Goal: Task Accomplishment & Management: Use online tool/utility

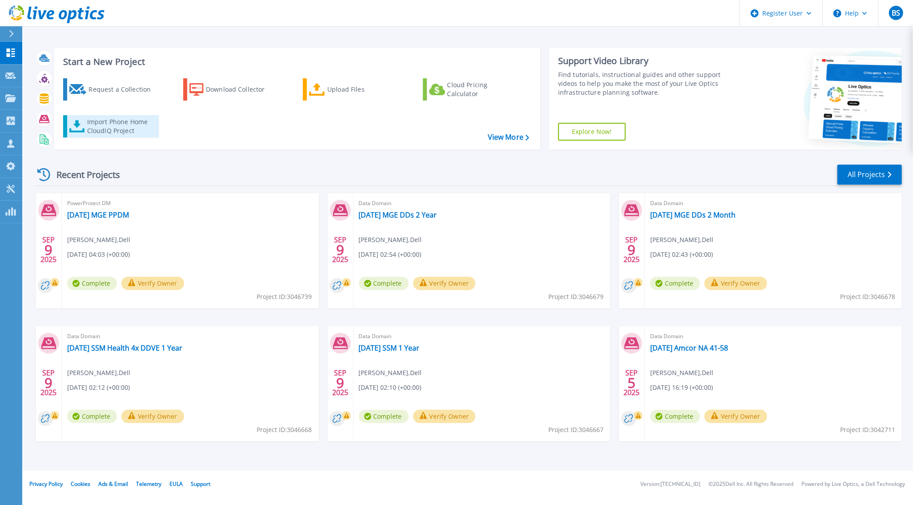
click at [105, 126] on div "Import Phone Home CloudIQ Project" at bounding box center [121, 126] width 69 height 18
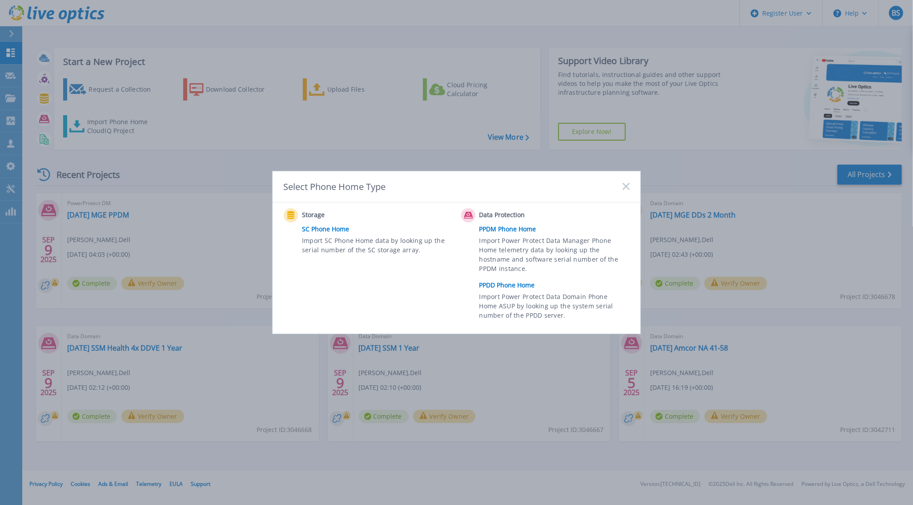
click at [517, 285] on link "PPDD Phone Home" at bounding box center [556, 284] width 155 height 13
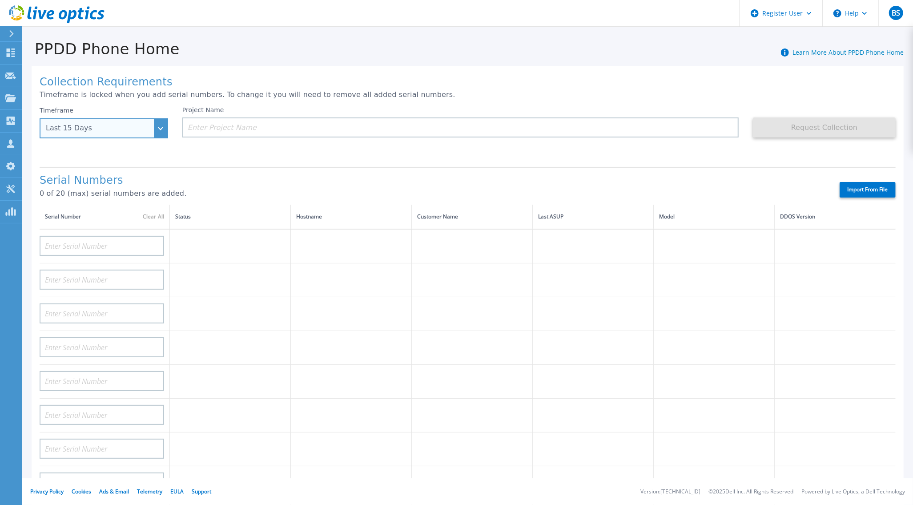
click at [159, 127] on div "Last 15 Days" at bounding box center [104, 128] width 129 height 20
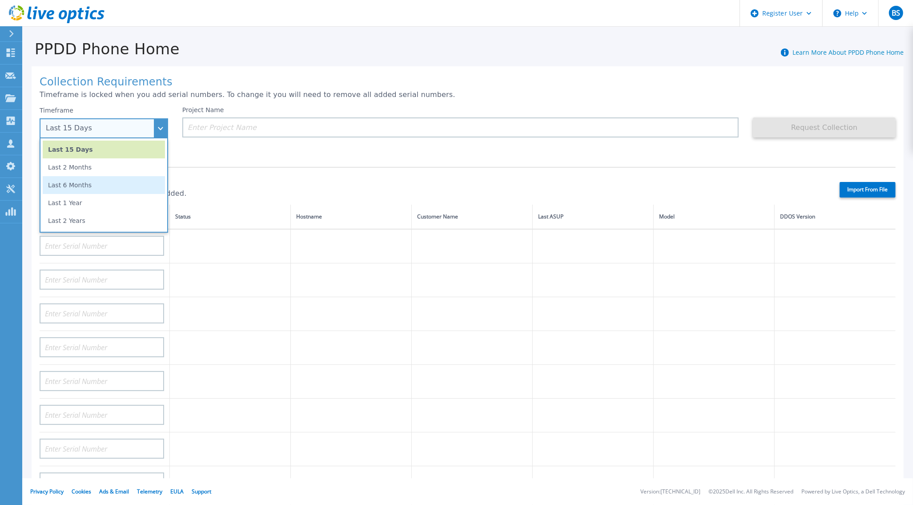
click at [87, 184] on li "Last 6 Months" at bounding box center [104, 185] width 122 height 18
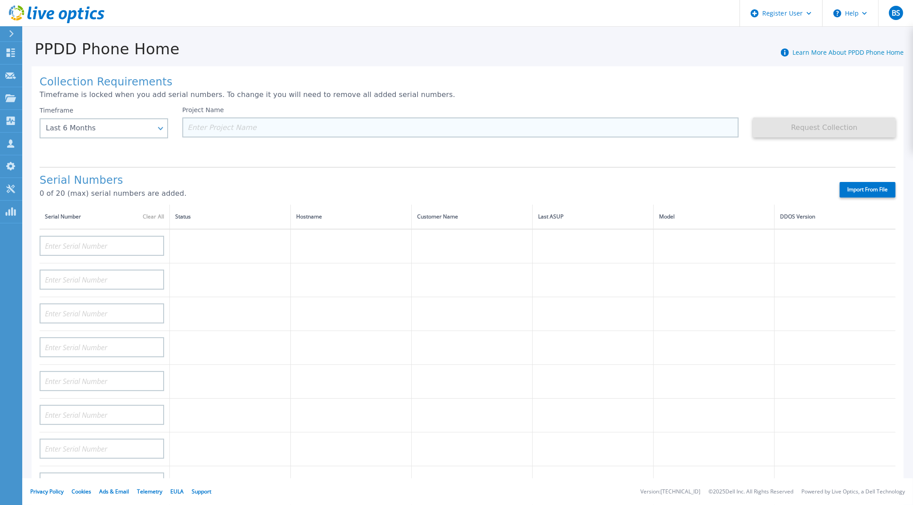
click at [228, 126] on input at bounding box center [460, 127] width 556 height 20
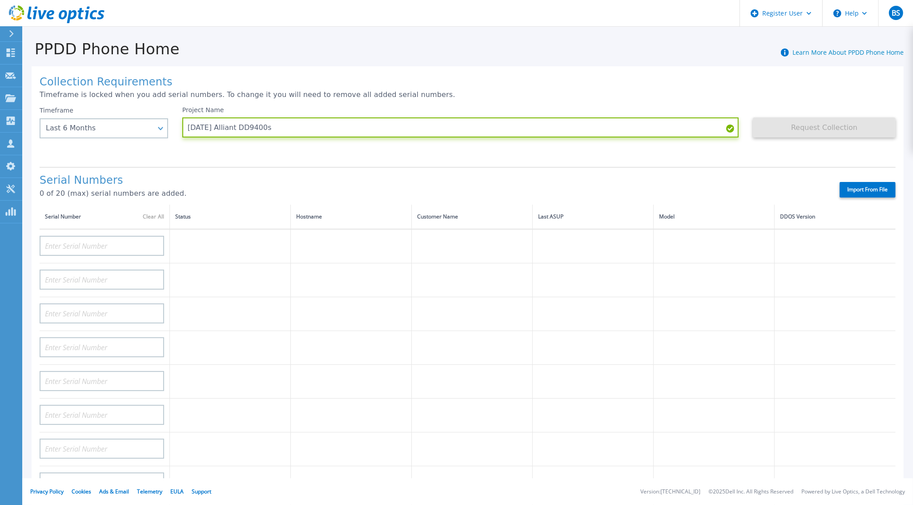
type input "2025.09.09 Alliant DD9400s"
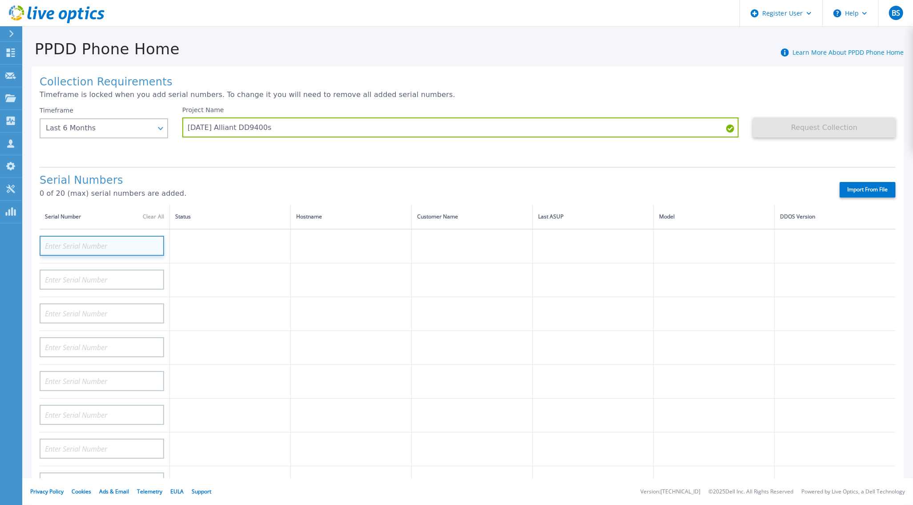
click at [156, 245] on input at bounding box center [102, 246] width 125 height 20
paste input "APX00233003883"
type input "APX00233003883"
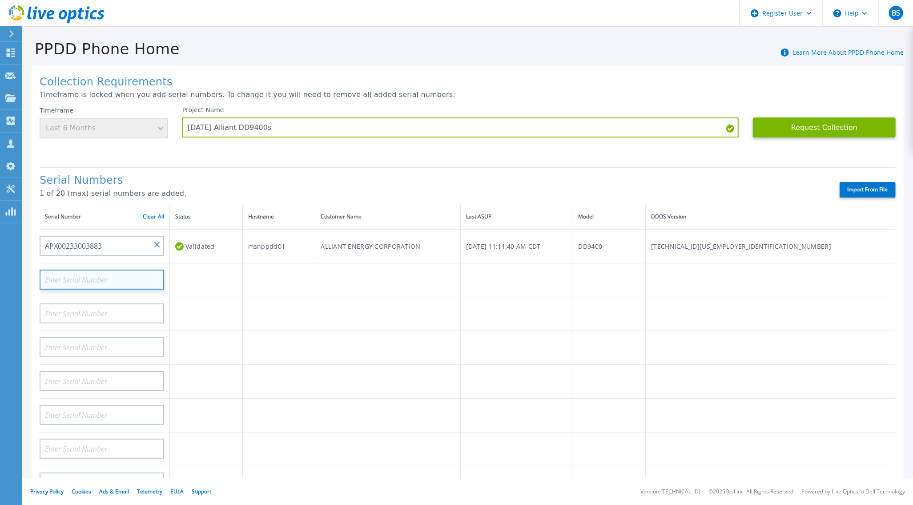
click at [88, 277] on input at bounding box center [102, 279] width 125 height 20
paste input "APX00233004035"
type input "APX00233004035"
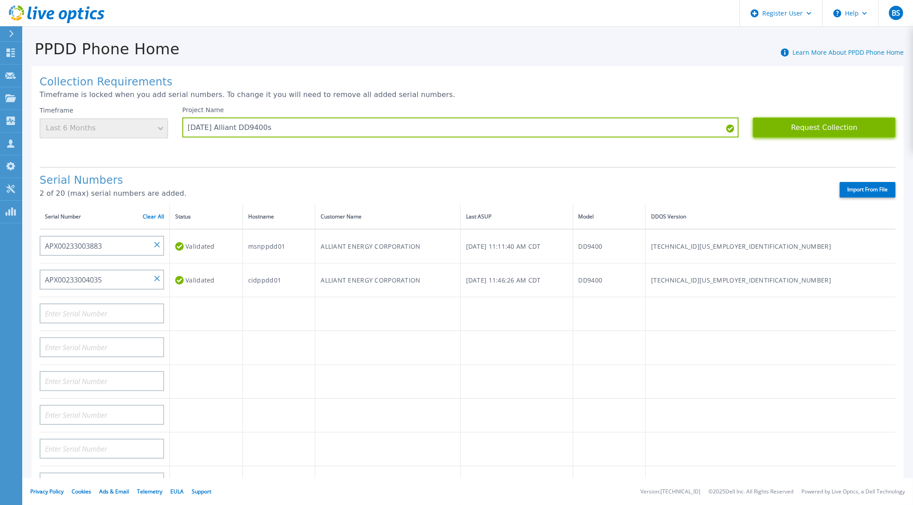
click at [803, 127] on button "Request Collection" at bounding box center [824, 127] width 143 height 20
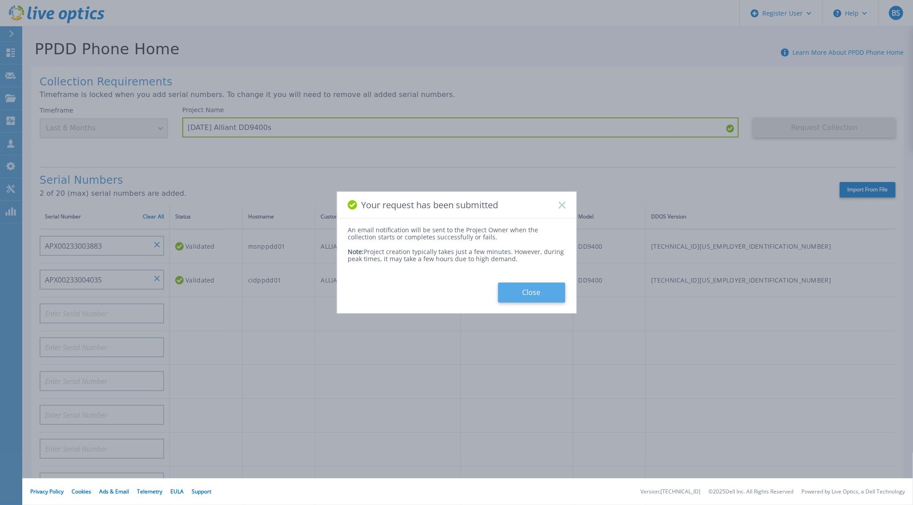
click at [533, 293] on button "Close" at bounding box center [531, 292] width 67 height 20
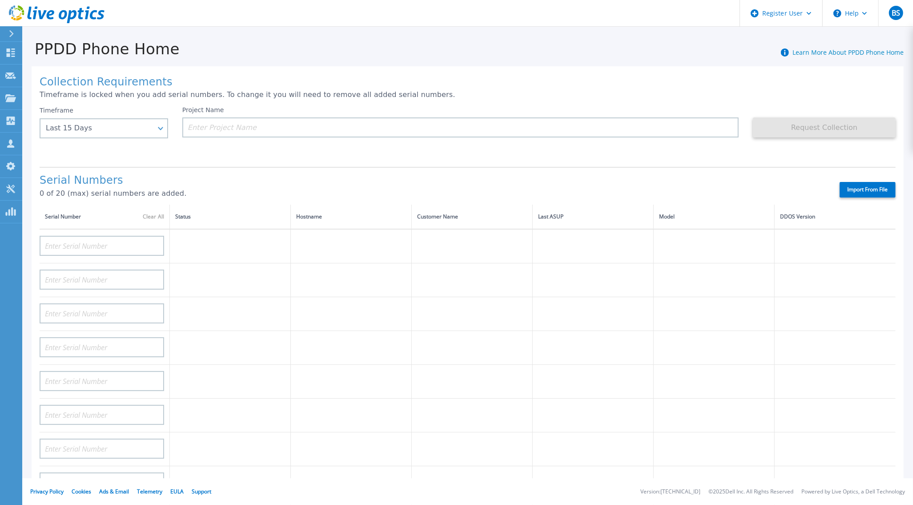
click at [8, 33] on div at bounding box center [15, 33] width 14 height 15
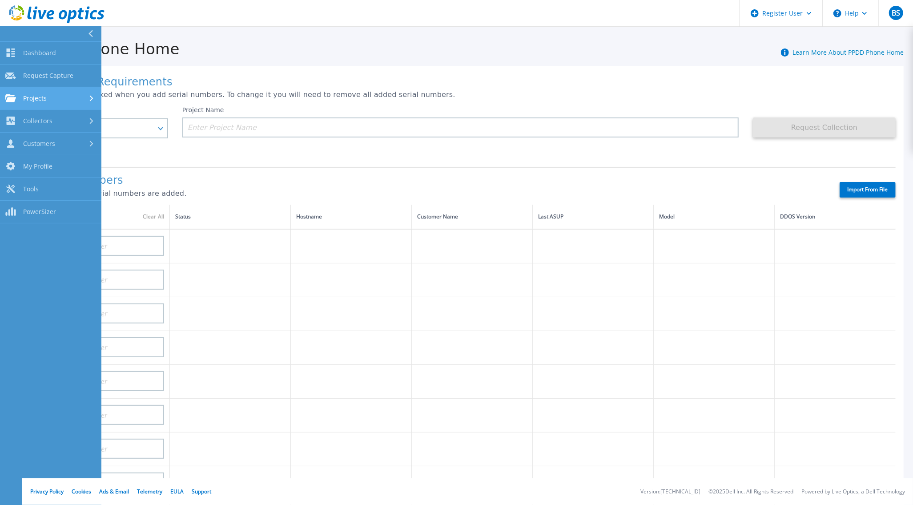
click at [42, 96] on span "Projects" at bounding box center [35, 98] width 24 height 8
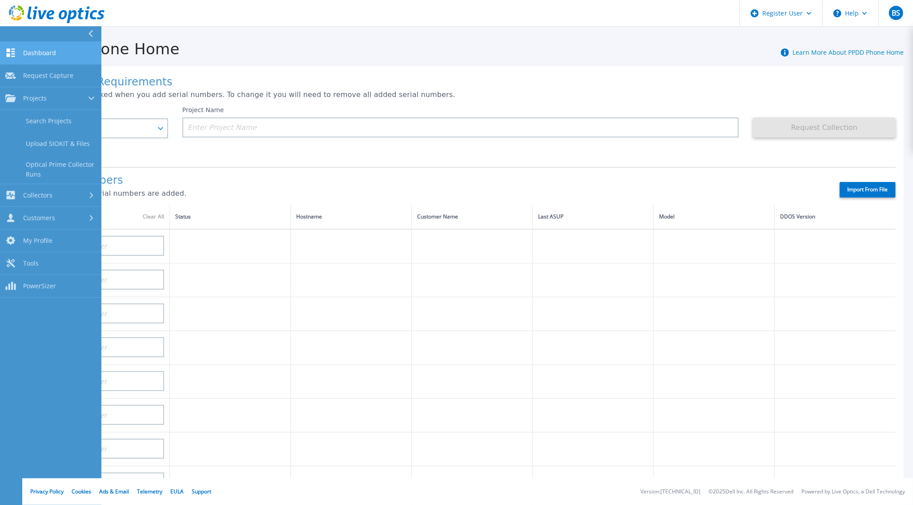
click at [34, 47] on link "Dashboard Dashboard" at bounding box center [50, 53] width 101 height 23
